Goal: Check status: Check status

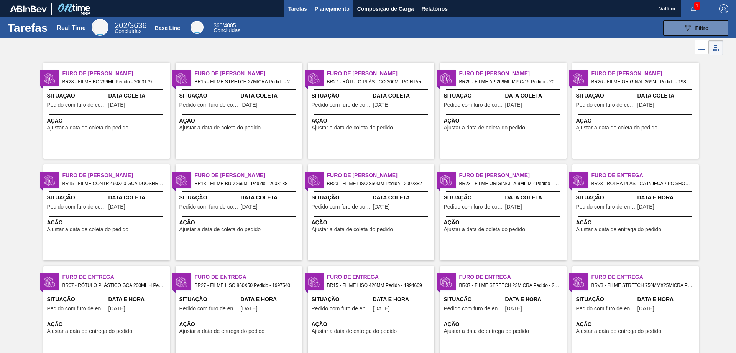
click at [324, 16] on button "Planejamento" at bounding box center [332, 8] width 43 height 17
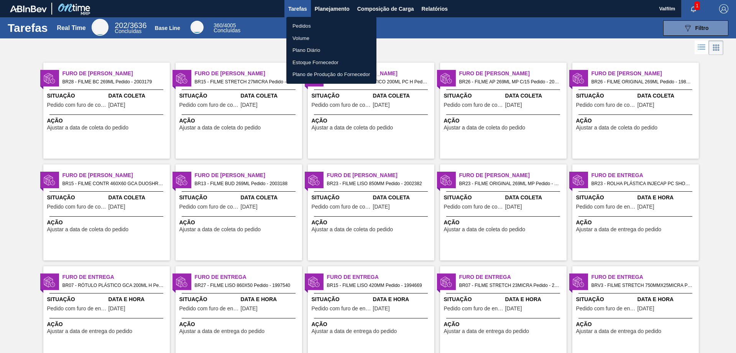
click at [310, 26] on li "Pedidos" at bounding box center [332, 26] width 90 height 12
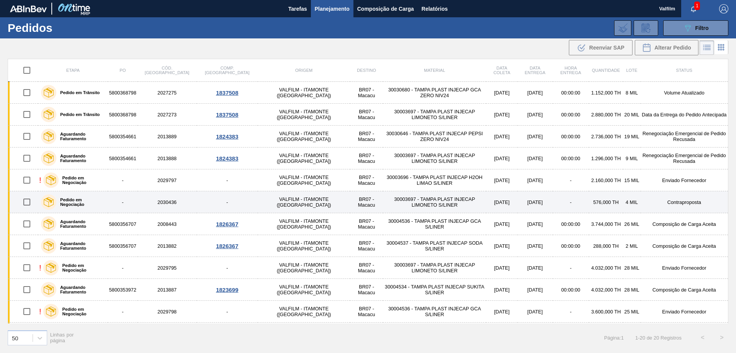
click at [589, 203] on td "576,000 TH" at bounding box center [606, 202] width 34 height 22
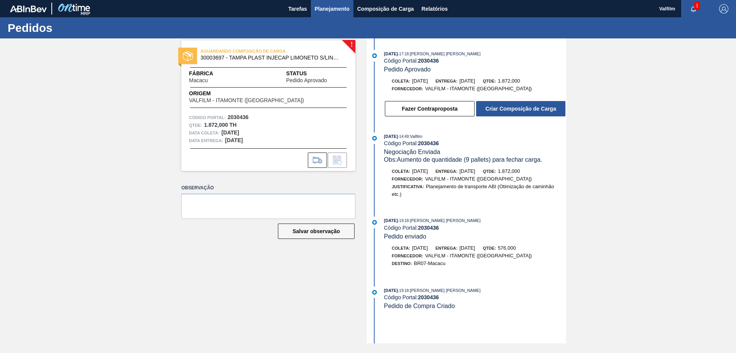
click at [334, 7] on span "Planejamento" at bounding box center [332, 8] width 35 height 9
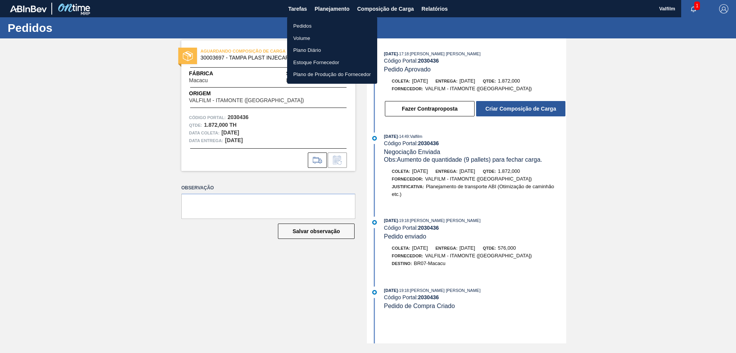
click at [309, 20] on li "Pedidos" at bounding box center [332, 26] width 90 height 12
